Goal: Information Seeking & Learning: Learn about a topic

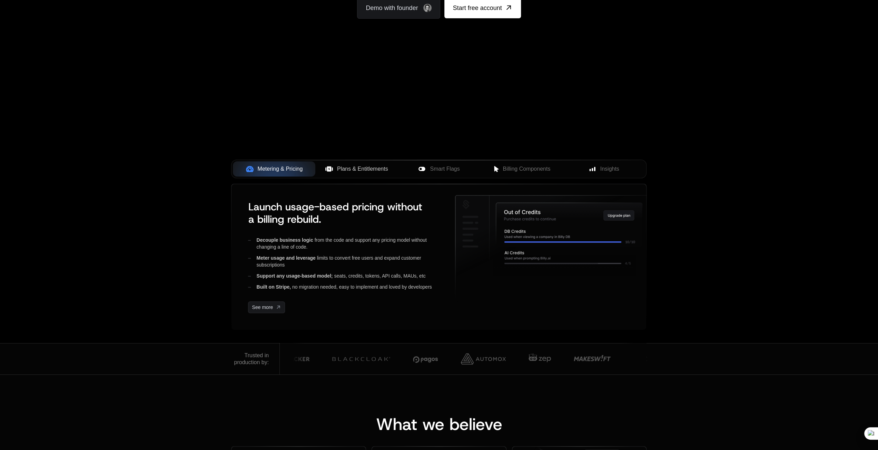
click at [343, 168] on span "Plans & Entitlements" at bounding box center [362, 169] width 51 height 8
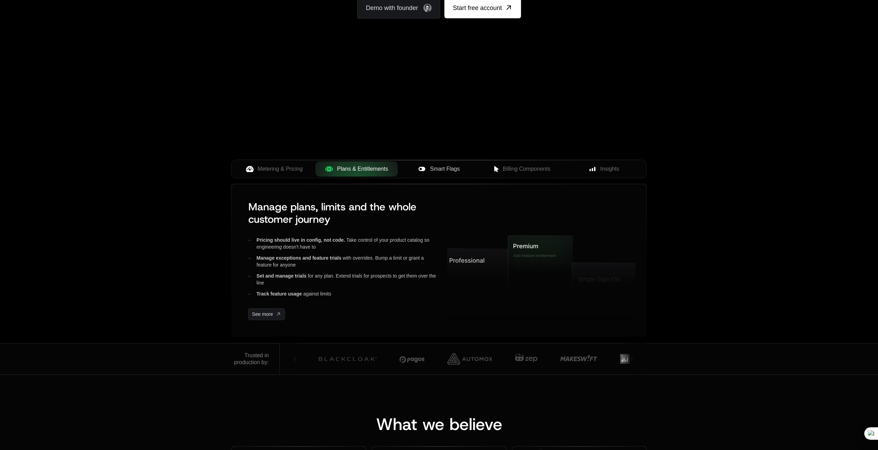
click at [425, 171] on icon at bounding box center [422, 169] width 8 height 8
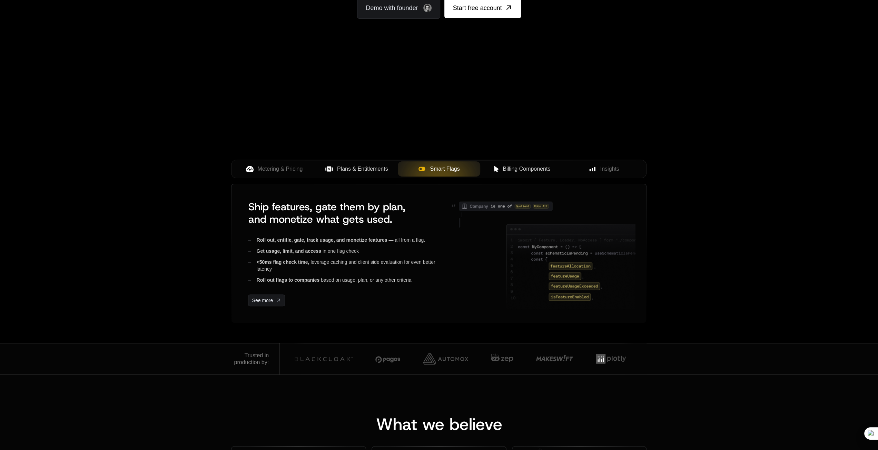
click at [505, 168] on span "Billing Components" at bounding box center [527, 169] width 48 height 8
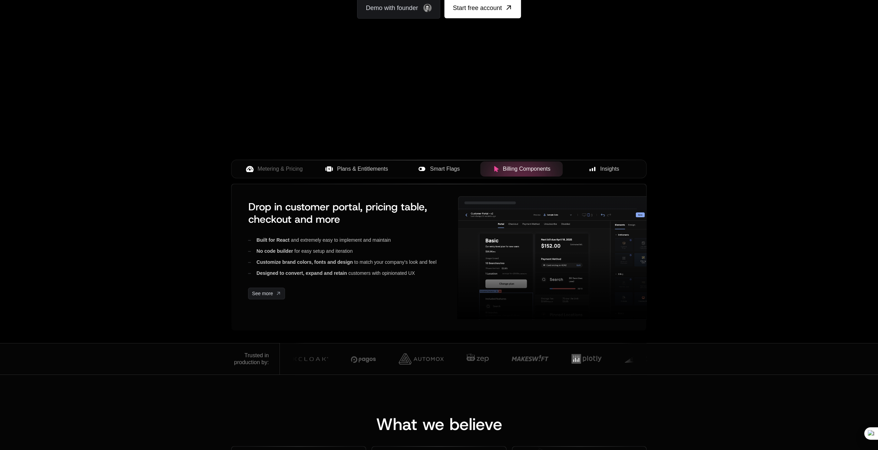
click at [599, 176] on button "Insights" at bounding box center [604, 169] width 82 height 15
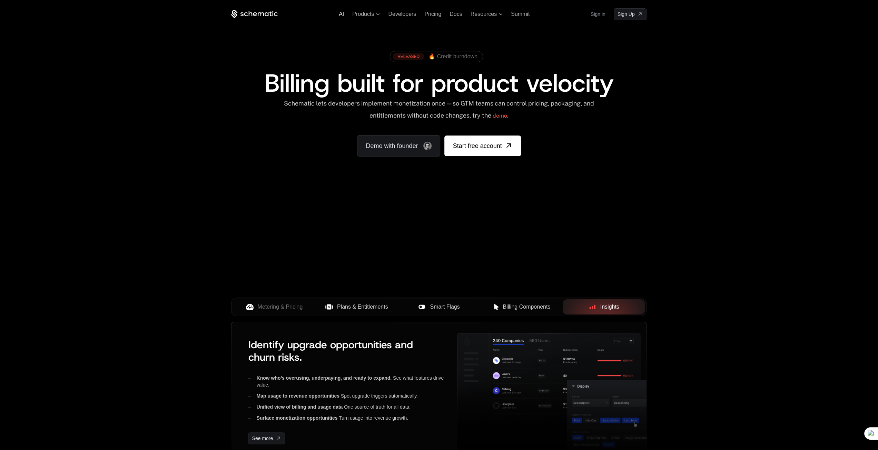
click at [343, 15] on span "AI" at bounding box center [341, 14] width 5 height 6
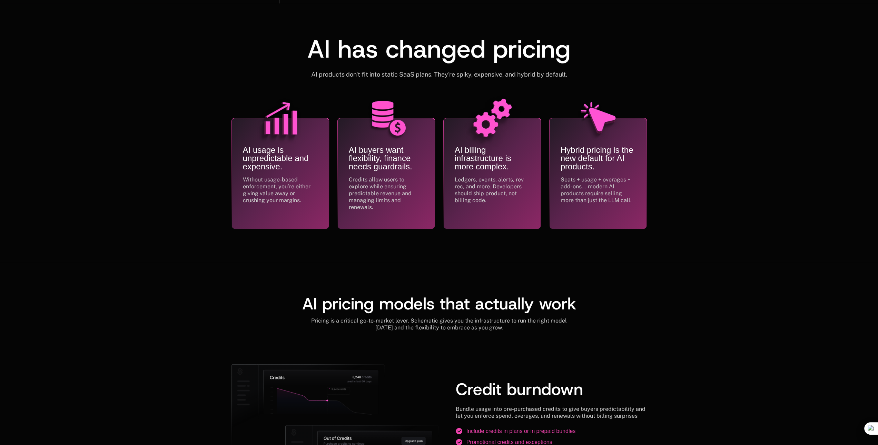
scroll to position [0, 5]
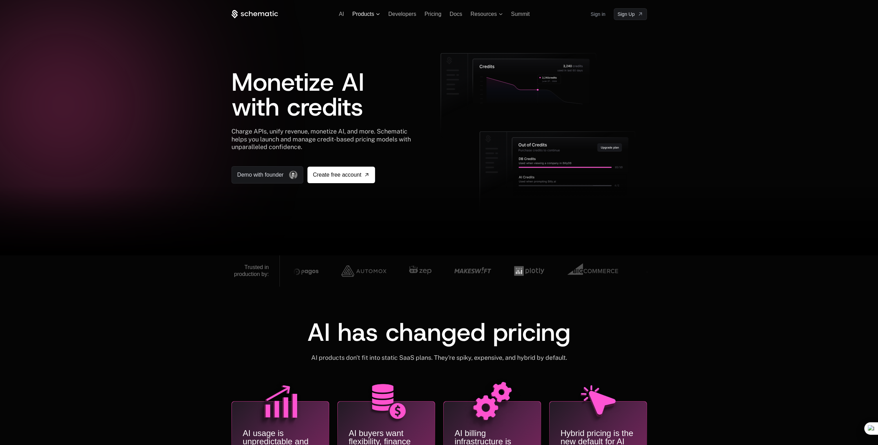
click at [369, 12] on span "Products" at bounding box center [363, 14] width 22 height 6
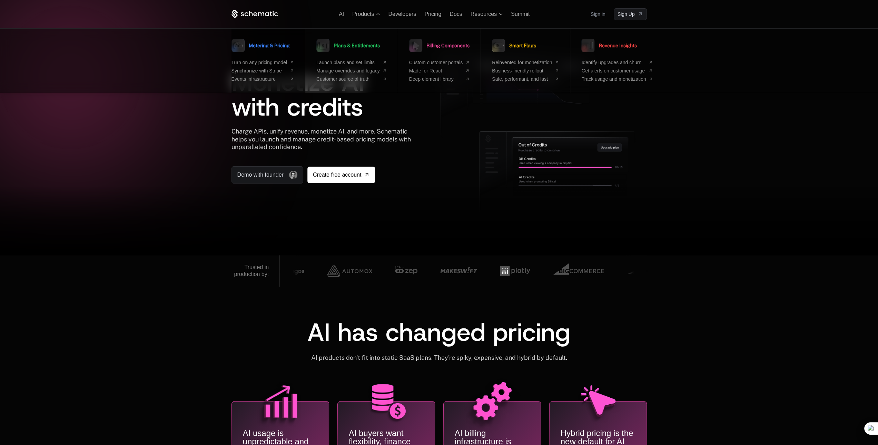
click at [275, 41] on link "Metering & Pricing" at bounding box center [261, 45] width 58 height 17
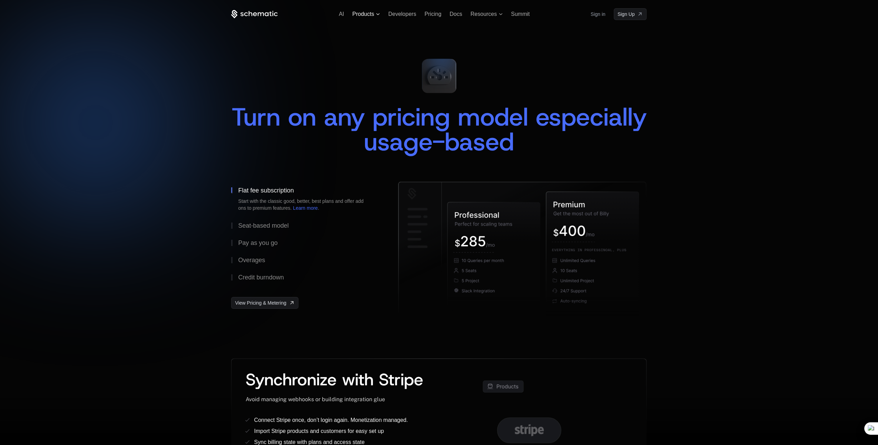
click at [367, 14] on span "Products" at bounding box center [363, 14] width 22 height 6
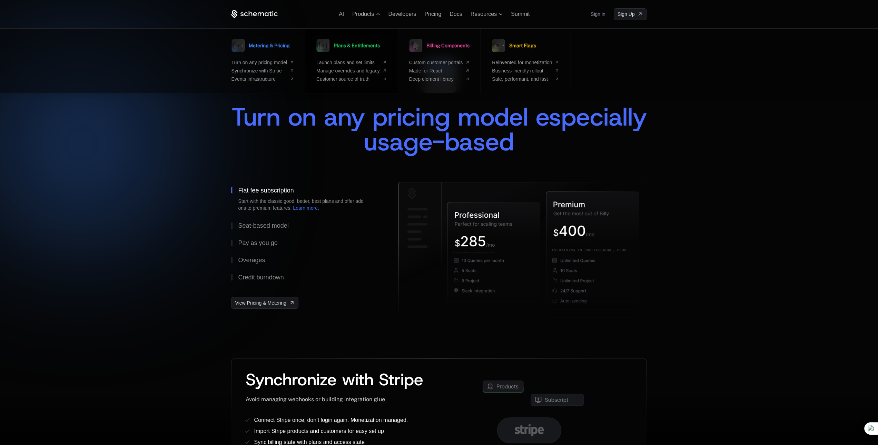
click at [349, 43] on span "Plans & Entitlements" at bounding box center [357, 45] width 46 height 5
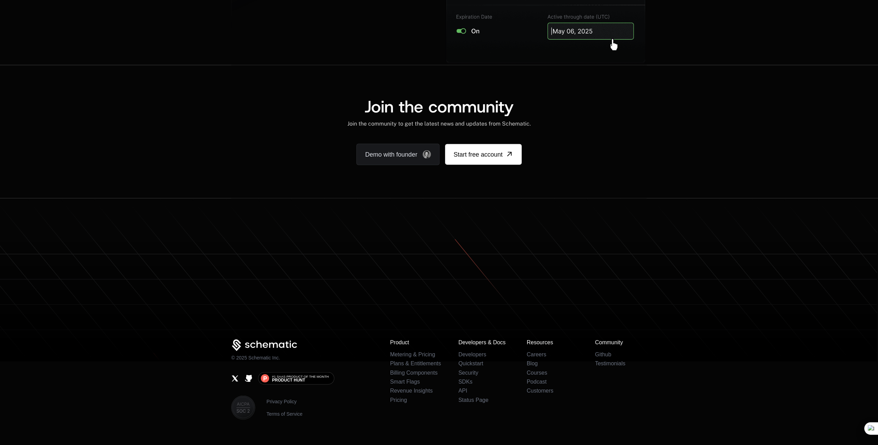
scroll to position [1334, 0]
